Goal: Information Seeking & Learning: Learn about a topic

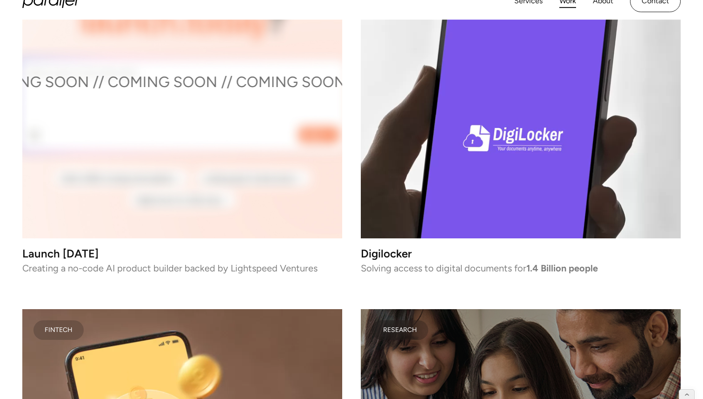
scroll to position [3062, 0]
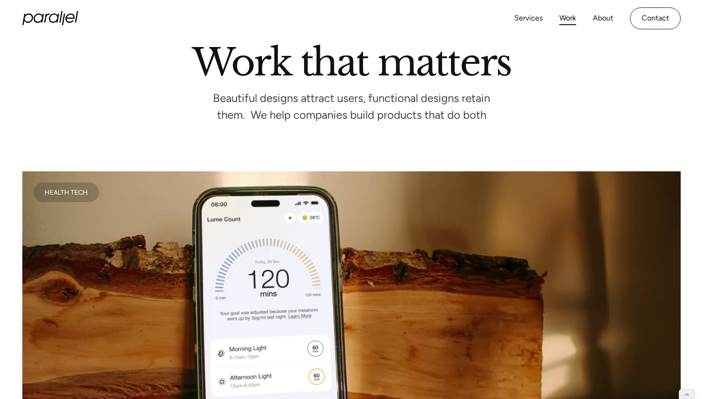
scroll to position [76, 0]
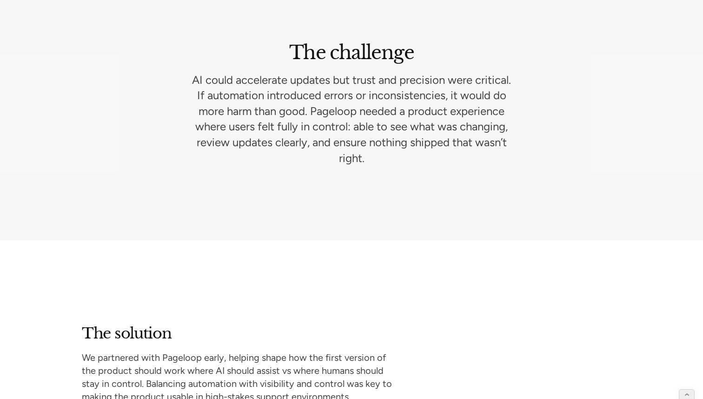
scroll to position [1376, 0]
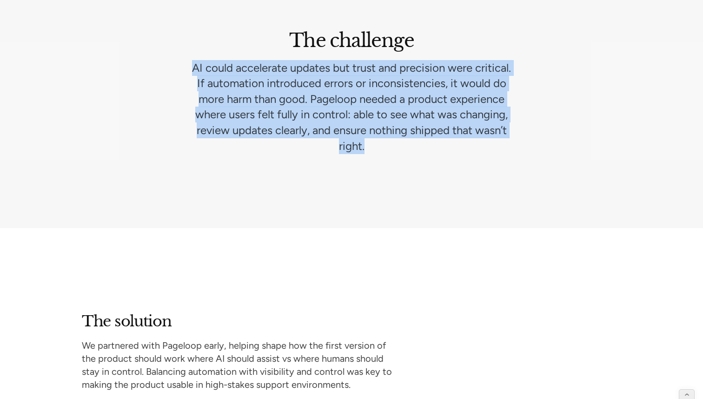
drag, startPoint x: 211, startPoint y: 67, endPoint x: 416, endPoint y: 144, distance: 219.6
click at [416, 144] on p "AI could accelerate updates but trust and precision were critical. If automatio…" at bounding box center [352, 107] width 320 height 94
copy p "AI could accelerate updates but trust and precision were critical. If automatio…"
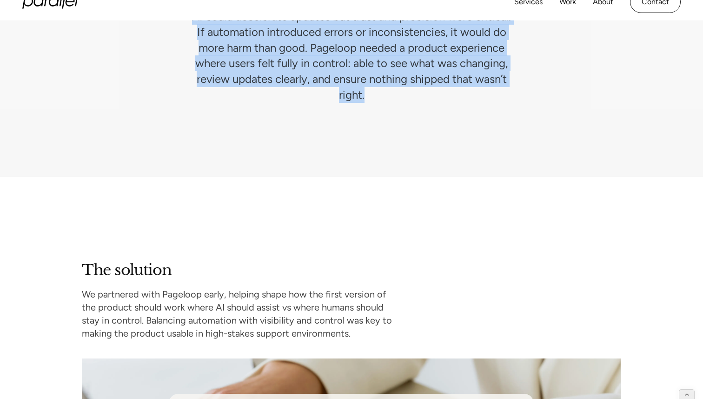
scroll to position [1374, 0]
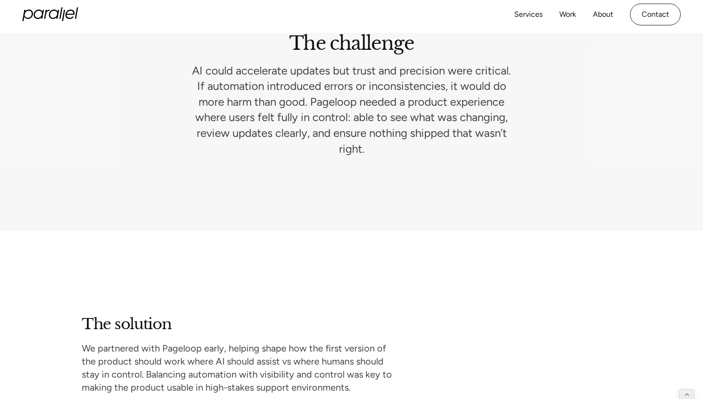
click at [221, 79] on p "AI could accelerate updates but trust and precision were critical. If automatio…" at bounding box center [352, 110] width 320 height 94
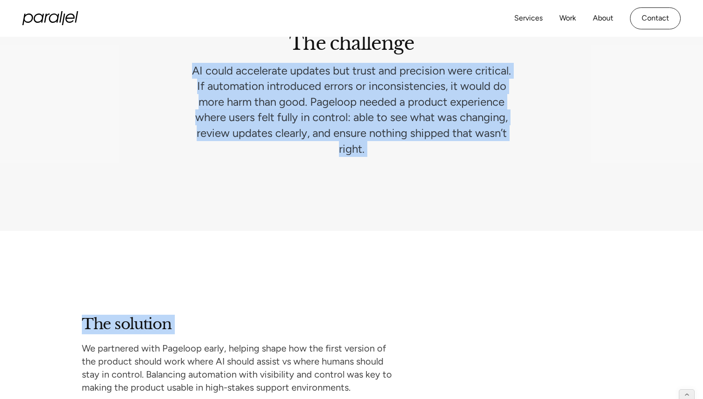
drag, startPoint x: 214, startPoint y: 71, endPoint x: 278, endPoint y: 275, distance: 213.6
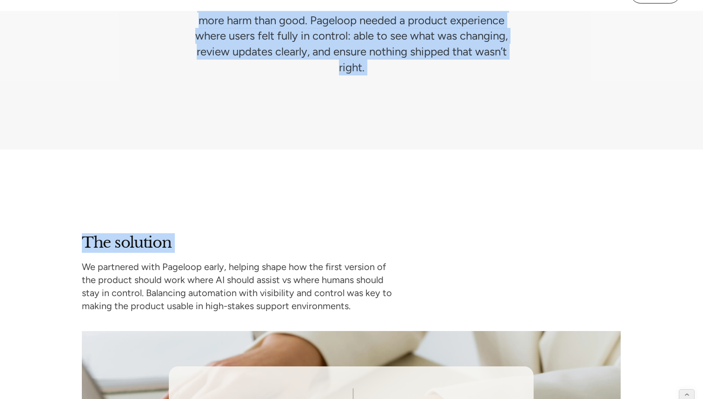
scroll to position [1485, 0]
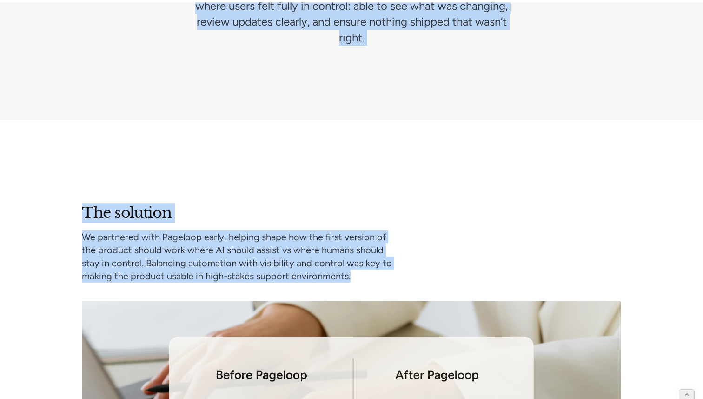
copy div "AI could accelerate updates but trust and precision were critical. If automatio…"
